Goal: Task Accomplishment & Management: Manage account settings

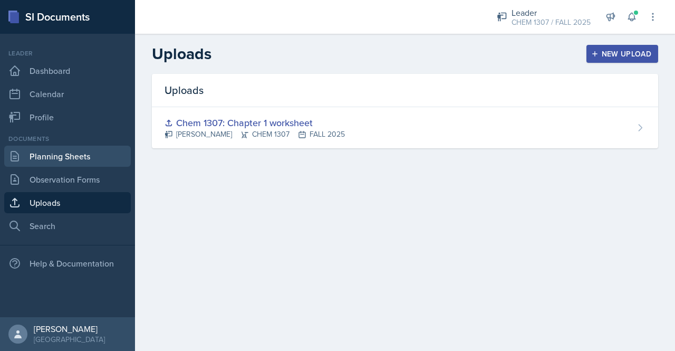
click at [91, 151] on link "Planning Sheets" at bounding box center [67, 156] width 127 height 21
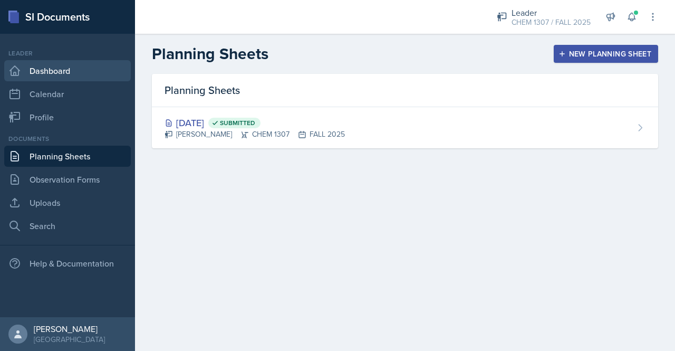
click at [53, 71] on link "Dashboard" at bounding box center [67, 70] width 127 height 21
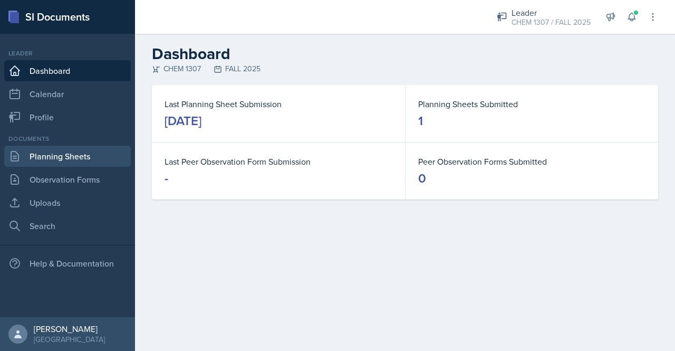
click at [73, 157] on link "Planning Sheets" at bounding box center [67, 156] width 127 height 21
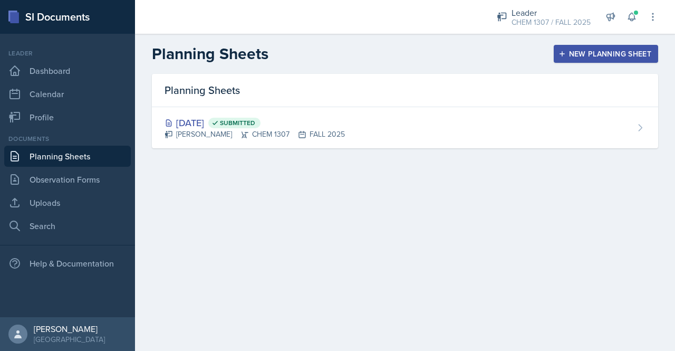
click at [596, 54] on div "New Planning Sheet" at bounding box center [606, 54] width 91 height 8
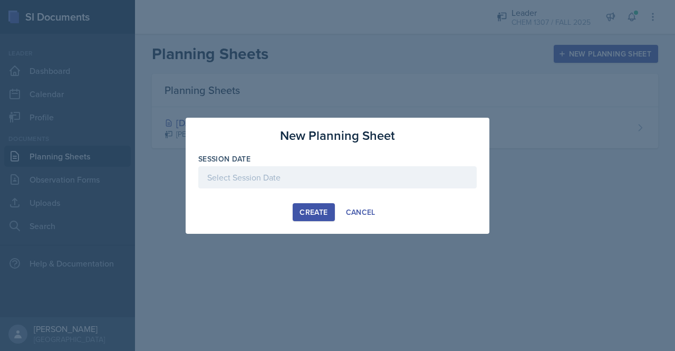
click at [274, 180] on div at bounding box center [337, 177] width 278 height 22
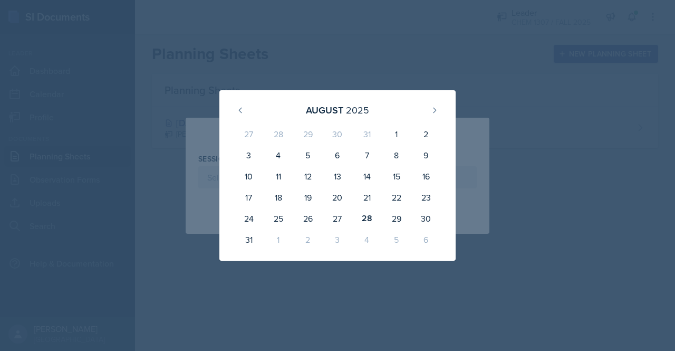
click at [508, 72] on div at bounding box center [337, 175] width 675 height 351
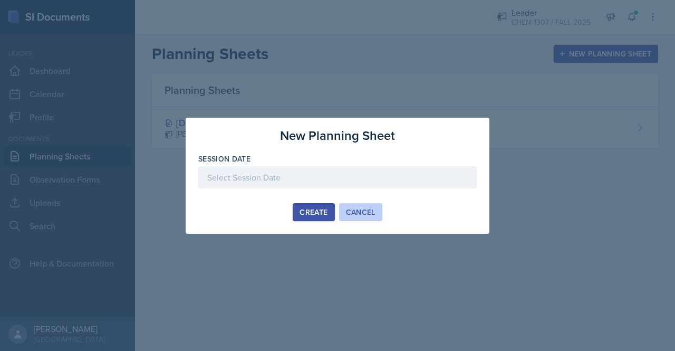
click at [360, 214] on div "Cancel" at bounding box center [361, 212] width 30 height 8
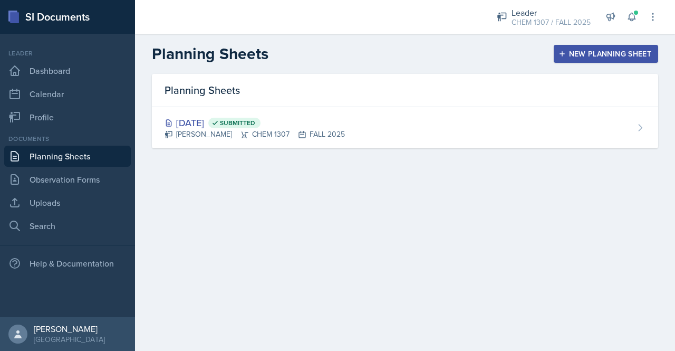
click at [315, 261] on main "Planning Sheets New Planning Sheet Planning Sheets [DATE] Submitted [PERSON_NAM…" at bounding box center [405, 192] width 540 height 317
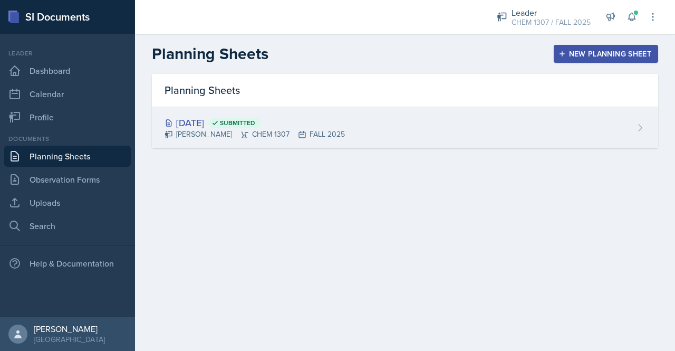
click at [301, 123] on div "[DATE] Submitted" at bounding box center [255, 123] width 180 height 14
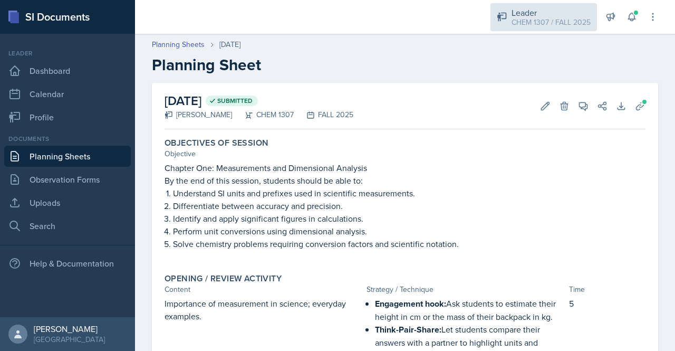
click at [557, 7] on div "Leader" at bounding box center [551, 12] width 79 height 13
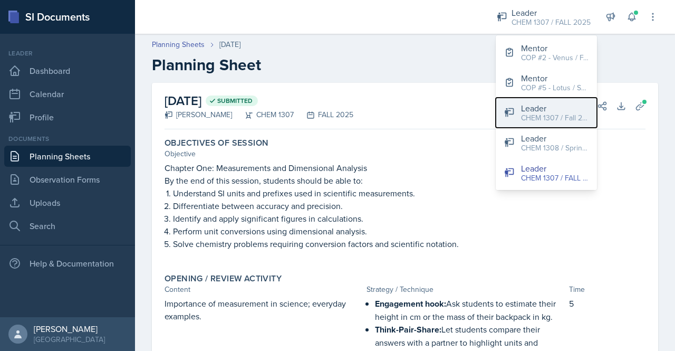
click at [548, 118] on div "CHEM 1307 / Fall 2024" at bounding box center [555, 117] width 68 height 11
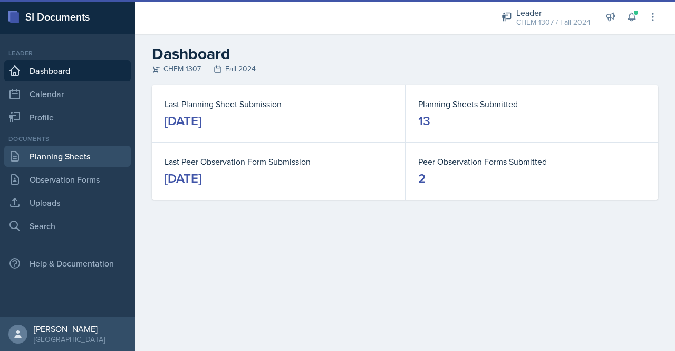
click at [48, 159] on link "Planning Sheets" at bounding box center [67, 156] width 127 height 21
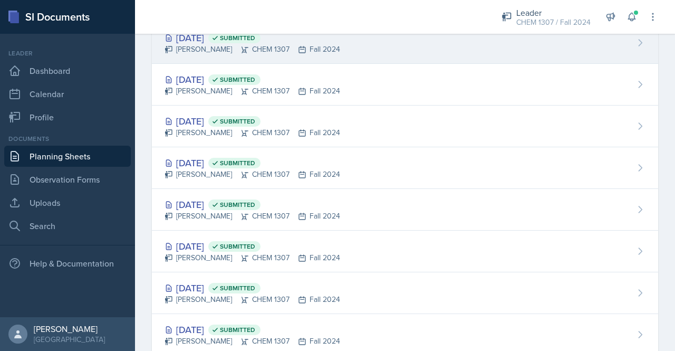
scroll to position [172, 0]
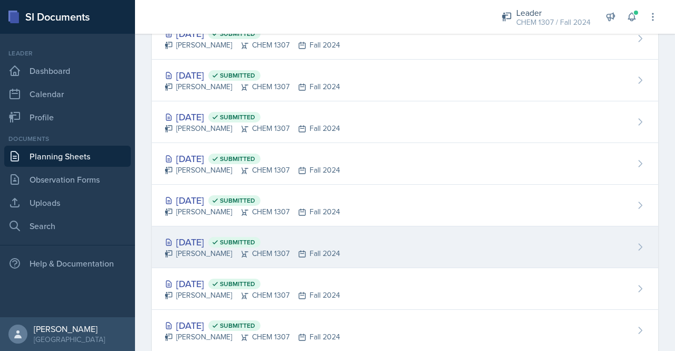
click at [204, 240] on div "[DATE] Submitted" at bounding box center [253, 242] width 176 height 14
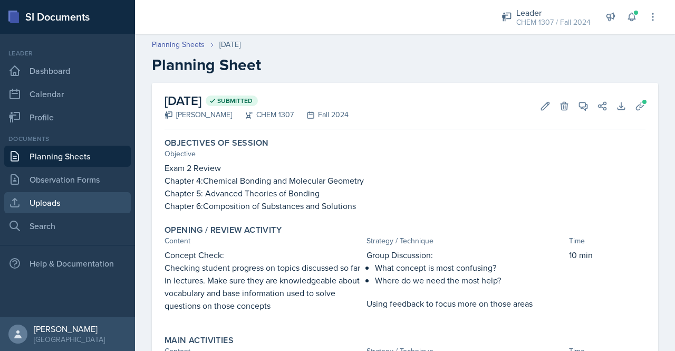
click at [64, 208] on link "Uploads" at bounding box center [67, 202] width 127 height 21
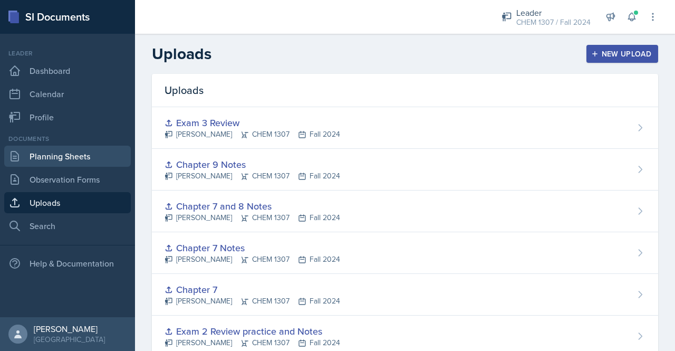
click at [71, 158] on link "Planning Sheets" at bounding box center [67, 156] width 127 height 21
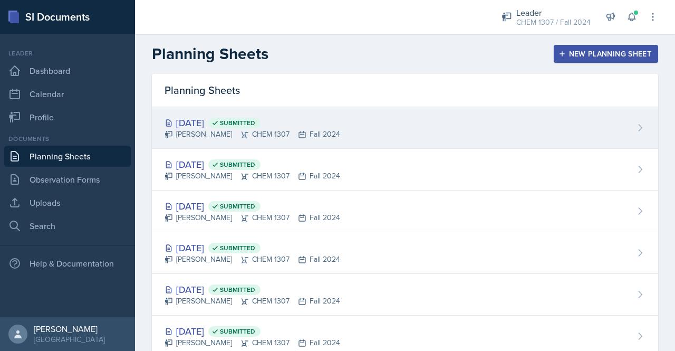
click at [217, 120] on div "[DATE] Submitted" at bounding box center [253, 123] width 176 height 14
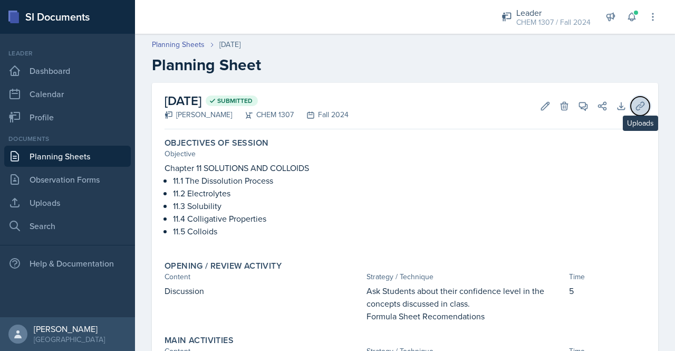
click at [635, 109] on icon at bounding box center [640, 106] width 11 height 11
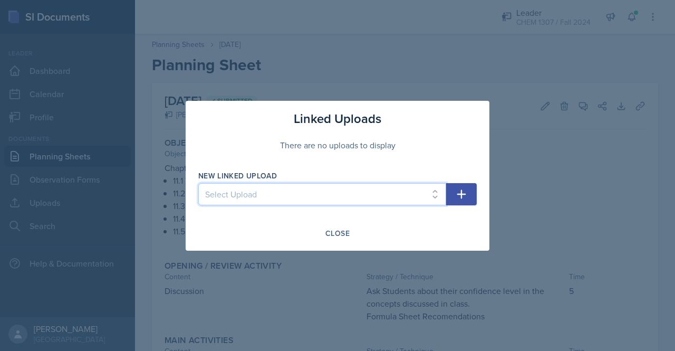
click at [426, 198] on select "Select Upload Kahoot Chapter 4 PowerPoint || [DATE] Chapter 4 Practice WorkShee…" at bounding box center [322, 194] width 248 height 22
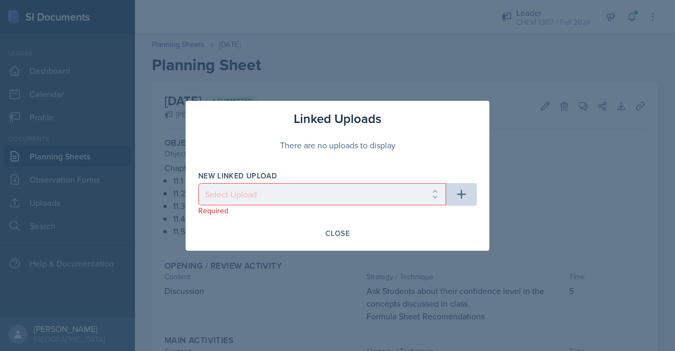
click at [467, 114] on div "Linked Uploads" at bounding box center [337, 118] width 278 height 19
click at [339, 230] on div "Close" at bounding box center [337, 233] width 24 height 8
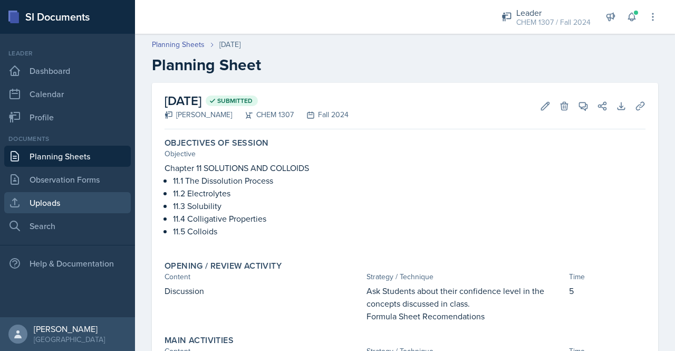
click at [67, 199] on link "Uploads" at bounding box center [67, 202] width 127 height 21
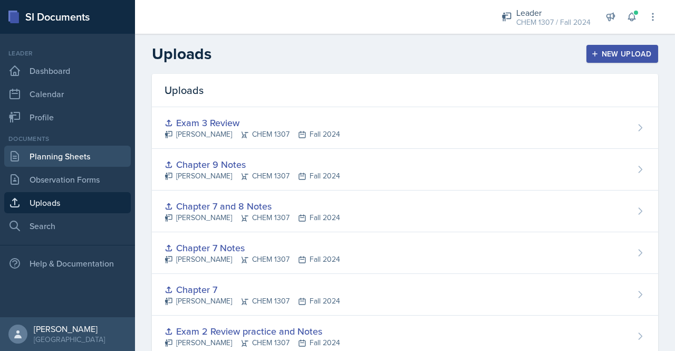
click at [70, 165] on link "Planning Sheets" at bounding box center [67, 156] width 127 height 21
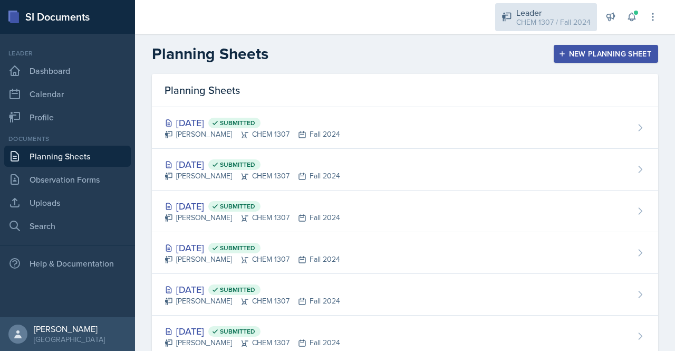
click at [568, 18] on div "CHEM 1307 / Fall 2024" at bounding box center [553, 22] width 74 height 11
